Goal: Information Seeking & Learning: Learn about a topic

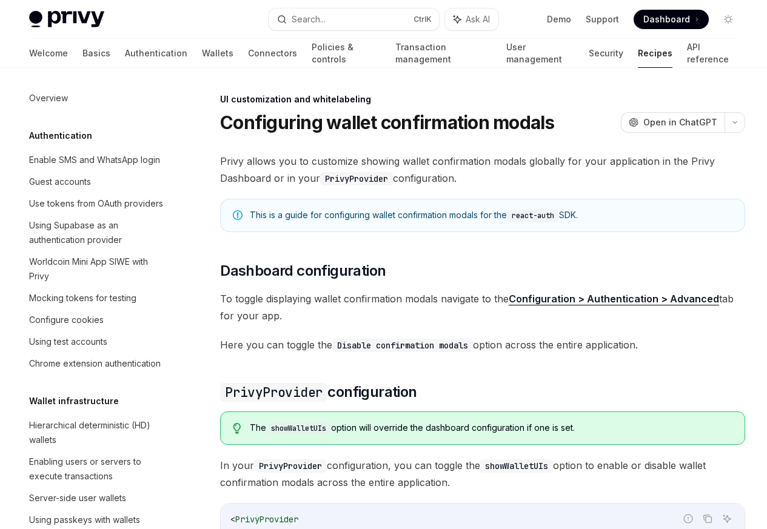
scroll to position [530, 0]
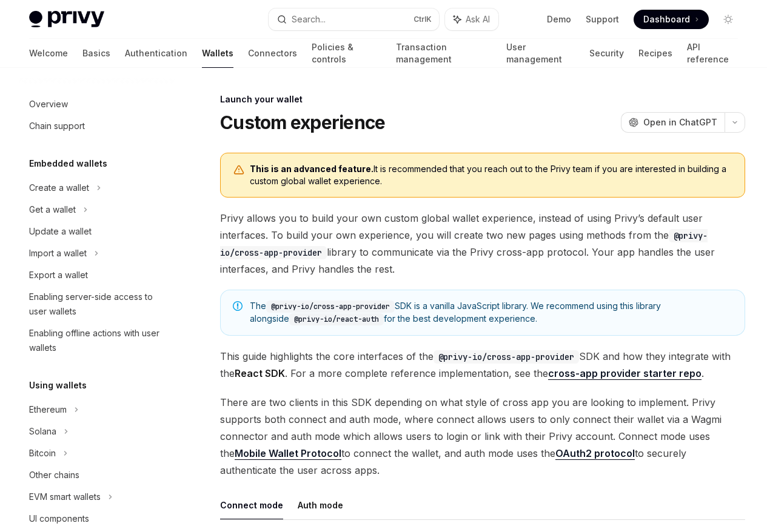
scroll to position [555, 0]
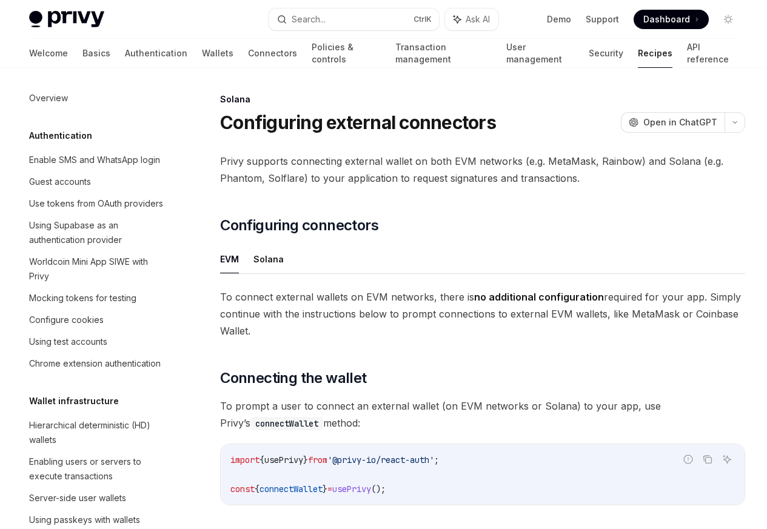
scroll to position [1941, 0]
